Goal: Check status

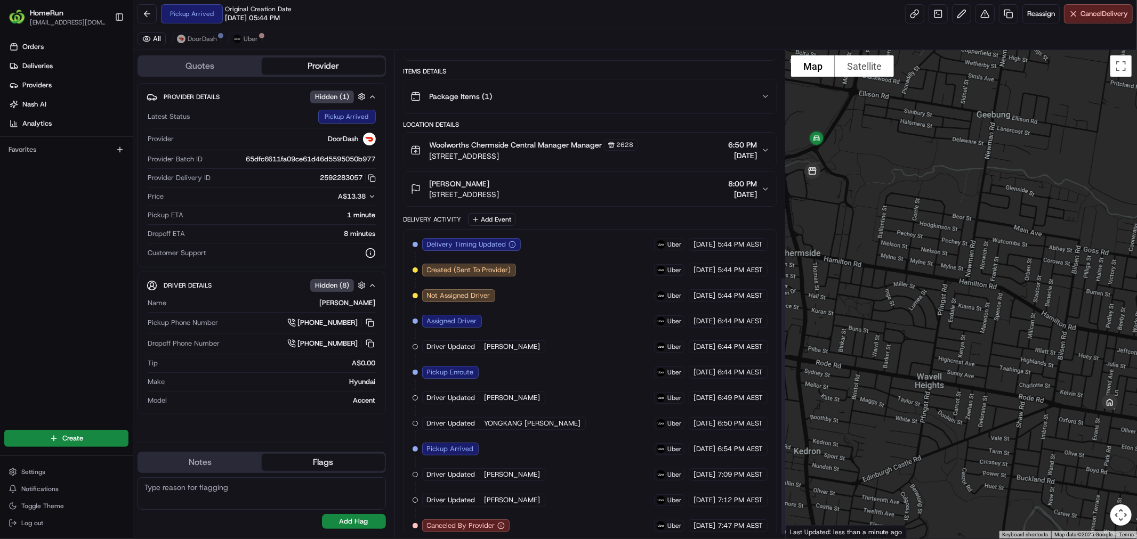
scroll to position [433, 0]
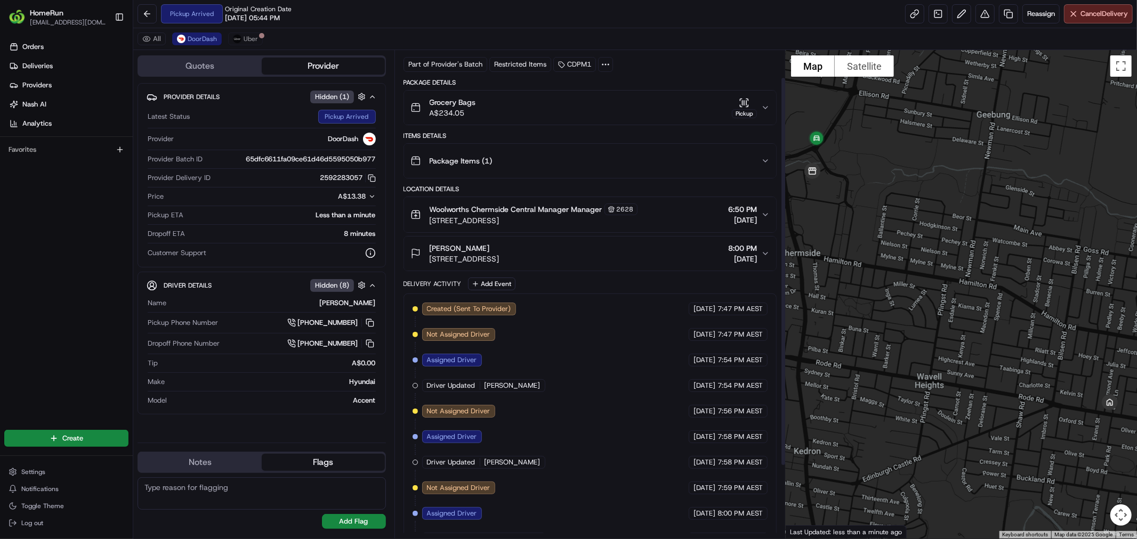
scroll to position [125, 0]
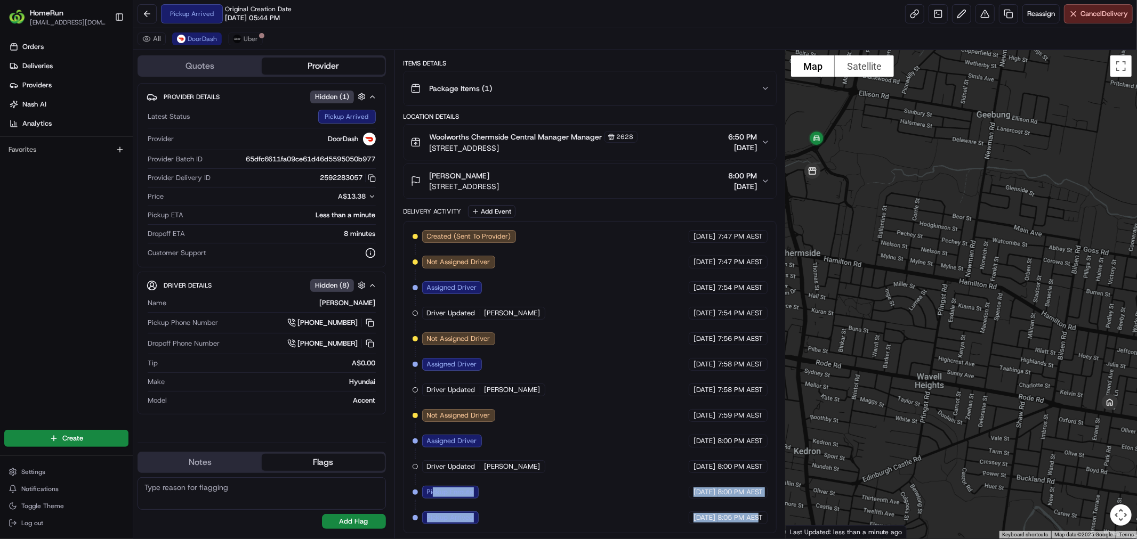
drag, startPoint x: 434, startPoint y: 492, endPoint x: 760, endPoint y: 523, distance: 327.5
click at [760, 523] on div "Created (Sent To Provider) DoorDash [DATE] 7:47 PM AEST Not Assigned Driver Doo…" at bounding box center [589, 377] width 355 height 294
click at [760, 523] on span "8:05 PM AEST" at bounding box center [739, 518] width 45 height 10
drag, startPoint x: 766, startPoint y: 521, endPoint x: 473, endPoint y: 494, distance: 294.8
click at [473, 494] on div "Created (Sent To Provider) DoorDash [DATE] 7:47 PM AEST Not Assigned Driver Doo…" at bounding box center [589, 377] width 355 height 294
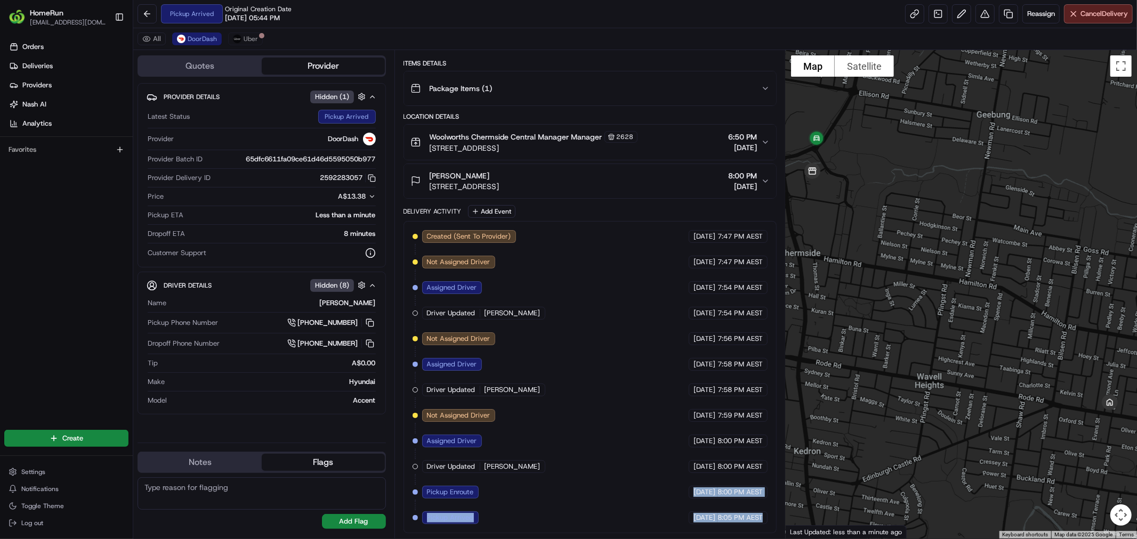
click at [473, 494] on span "Pickup Enroute" at bounding box center [450, 493] width 47 height 10
click at [445, 232] on span "Created (Sent To Provider)" at bounding box center [469, 237] width 84 height 10
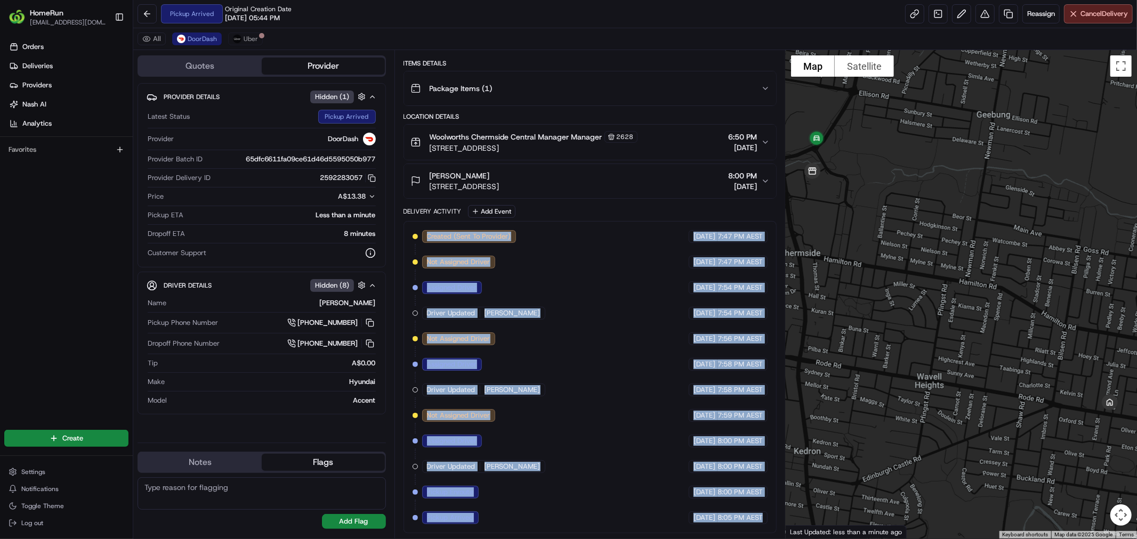
drag, startPoint x: 445, startPoint y: 232, endPoint x: 752, endPoint y: 528, distance: 425.8
click at [752, 528] on div "Created (Sent To Provider) DoorDash [DATE] 7:47 PM AEST Not Assigned Driver Doo…" at bounding box center [589, 377] width 373 height 312
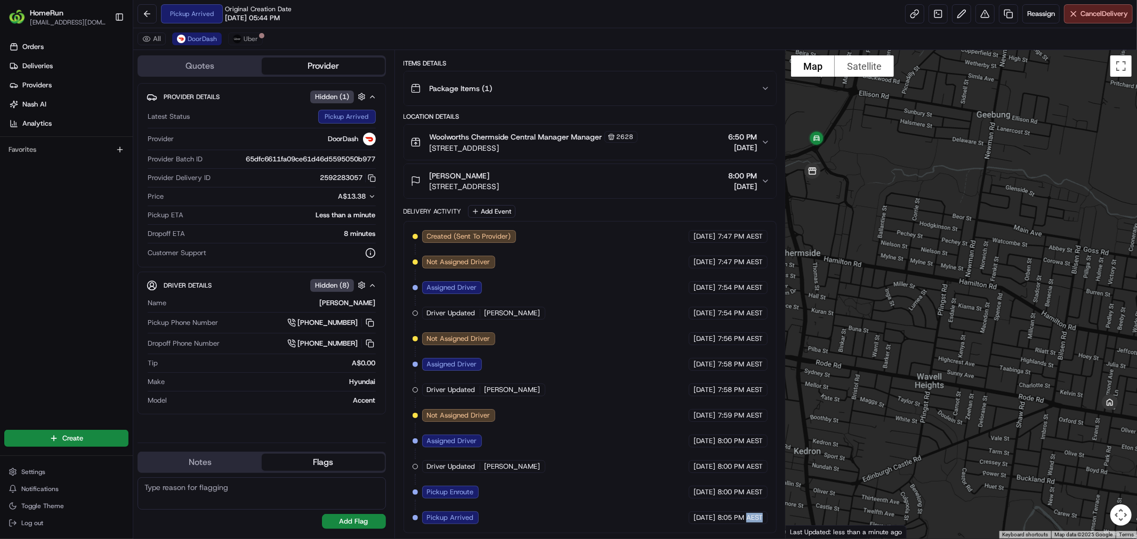
click at [752, 528] on div "Created (Sent To Provider) DoorDash [DATE] 7:47 PM AEST Not Assigned Driver Doo…" at bounding box center [589, 377] width 373 height 312
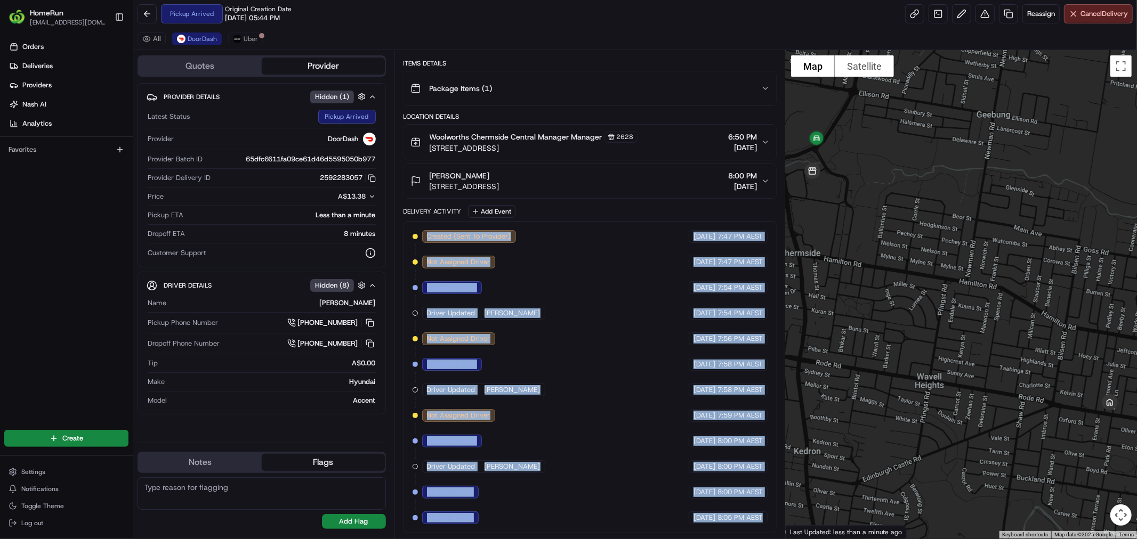
drag, startPoint x: 752, startPoint y: 528, endPoint x: 449, endPoint y: 240, distance: 417.2
click at [449, 240] on div "Created (Sent To Provider) DoorDash [DATE] 7:47 PM AEST Not Assigned Driver Doo…" at bounding box center [589, 377] width 373 height 312
click at [449, 240] on span "Created (Sent To Provider)" at bounding box center [469, 237] width 84 height 10
drag, startPoint x: 449, startPoint y: 240, endPoint x: 765, endPoint y: 526, distance: 425.9
click at [765, 526] on div "Created (Sent To Provider) DoorDash [DATE] 7:47 PM AEST Not Assigned Driver Doo…" at bounding box center [589, 377] width 373 height 312
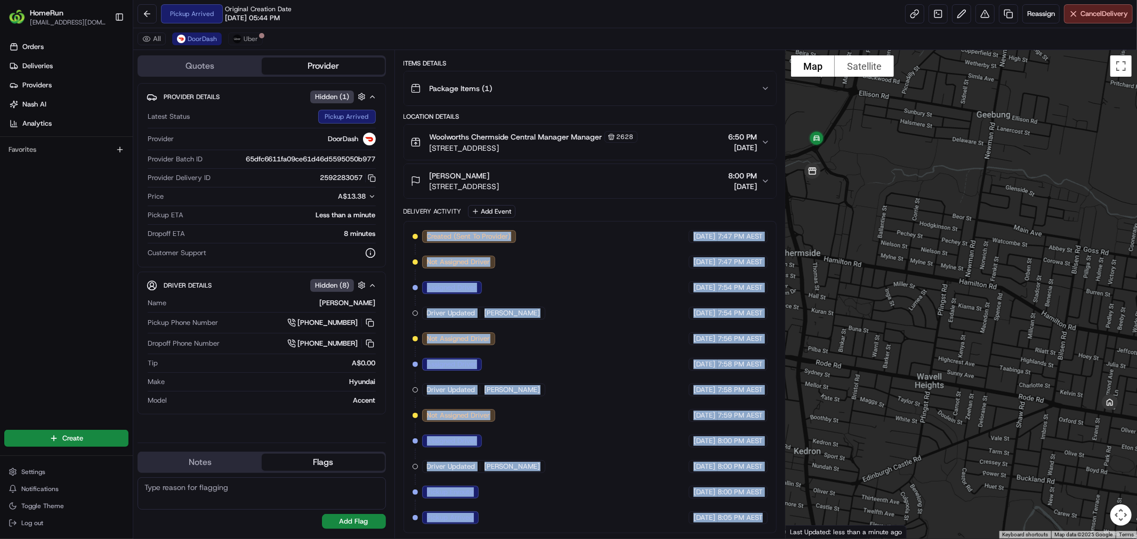
click at [765, 526] on div "Created (Sent To Provider) DoorDash [DATE] 7:47 PM AEST Not Assigned Driver Doo…" at bounding box center [589, 377] width 373 height 312
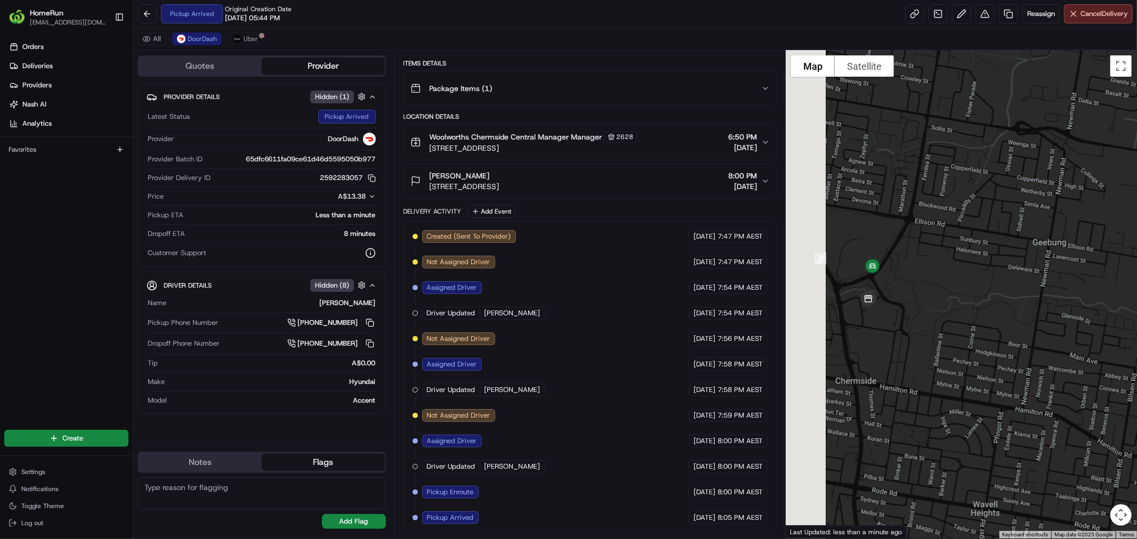
drag, startPoint x: 859, startPoint y: 257, endPoint x: 922, endPoint y: 418, distance: 173.1
click at [922, 418] on div at bounding box center [960, 294] width 351 height 489
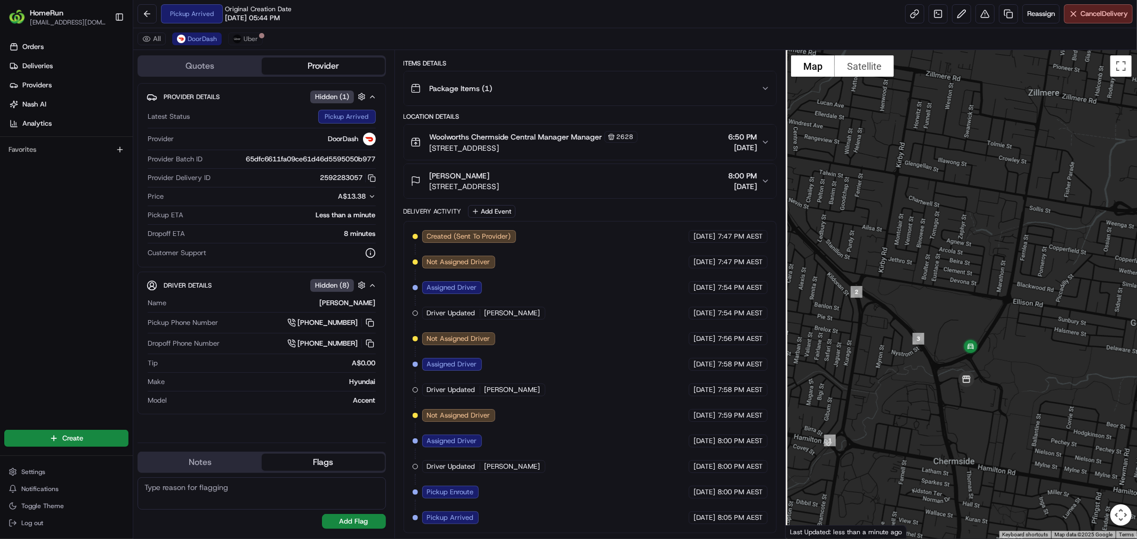
drag, startPoint x: 885, startPoint y: 376, endPoint x: 984, endPoint y: 425, distance: 109.9
click at [984, 425] on div at bounding box center [960, 294] width 351 height 489
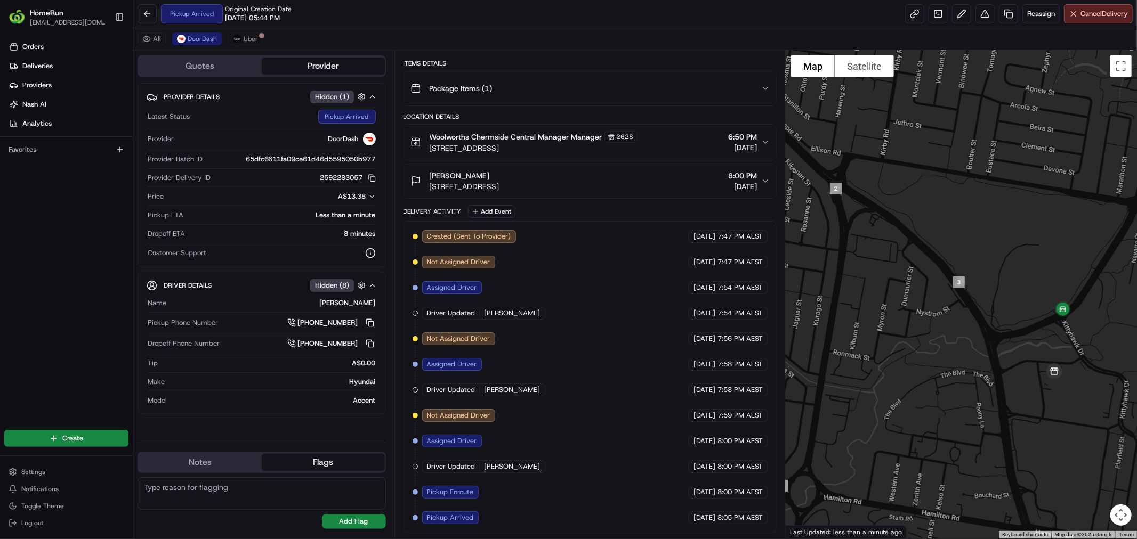
drag, startPoint x: 939, startPoint y: 395, endPoint x: 1050, endPoint y: 432, distance: 116.4
click at [1050, 432] on div at bounding box center [960, 294] width 351 height 489
drag, startPoint x: 632, startPoint y: 420, endPoint x: 604, endPoint y: 434, distance: 31.5
click at [598, 435] on div "Created (Sent To Provider) DoorDash [DATE] 7:47 PM AEST Not Assigned Driver Doo…" at bounding box center [589, 377] width 355 height 294
